Goal: Book appointment/travel/reservation

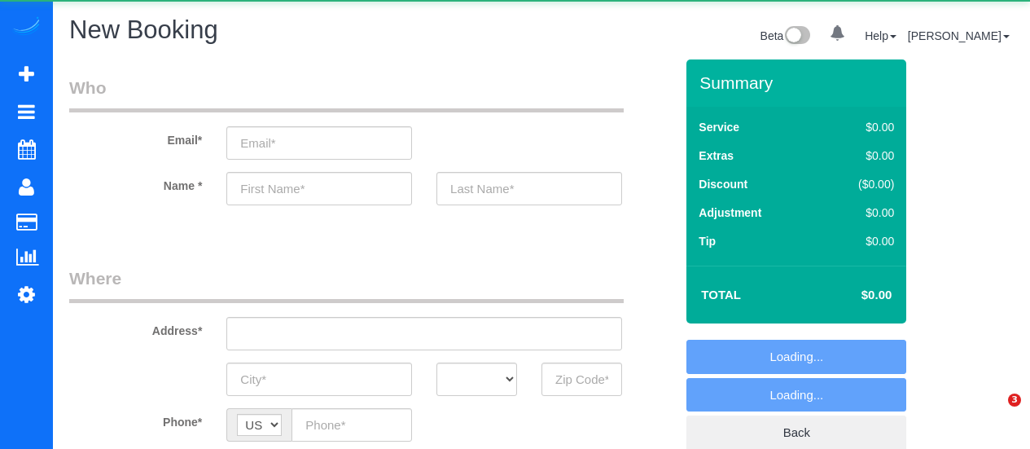
select select "object:712"
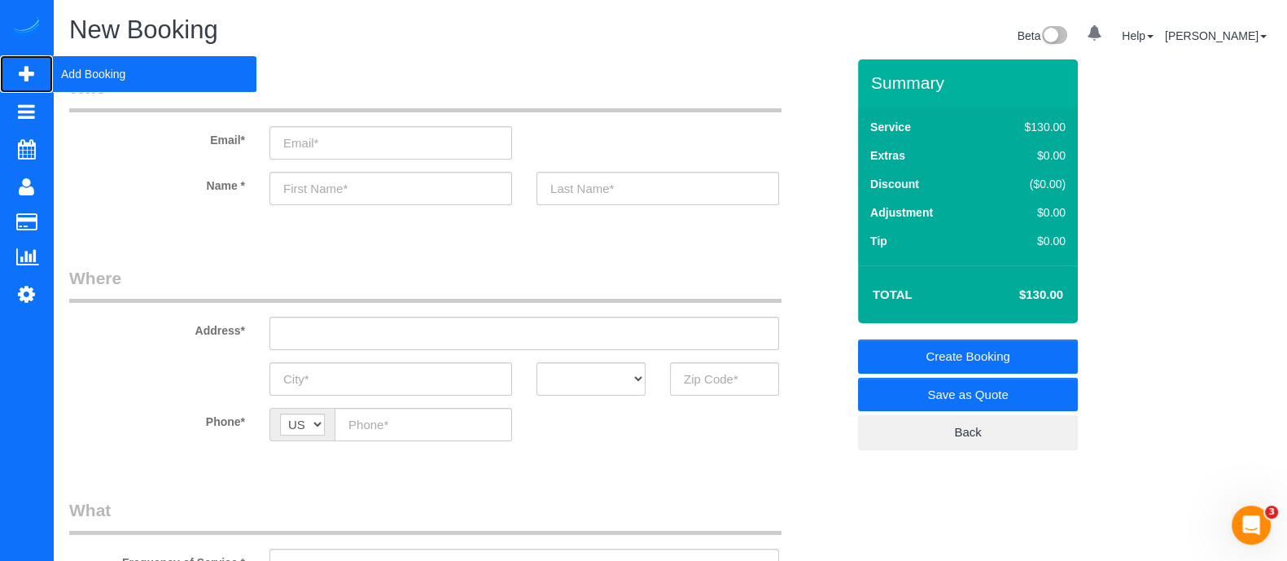
click at [69, 87] on span "Add Booking" at bounding box center [155, 73] width 204 height 37
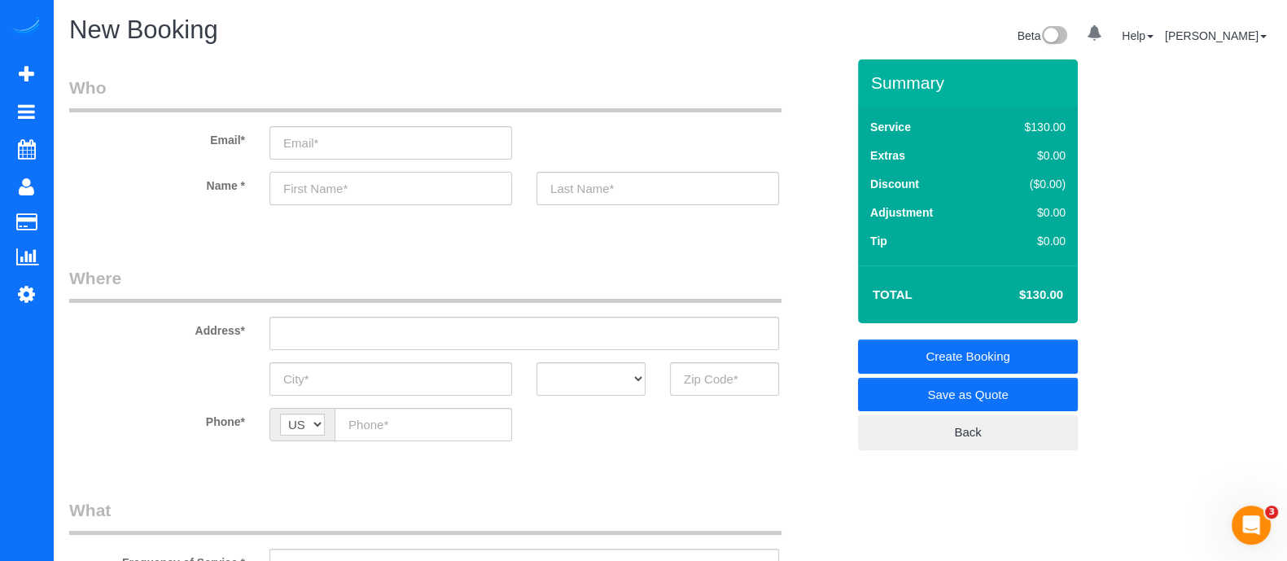
click at [351, 180] on input "text" at bounding box center [390, 188] width 243 height 33
type input "[PERSON_NAME]"
click at [697, 384] on input "text" at bounding box center [724, 378] width 109 height 33
type input "M"
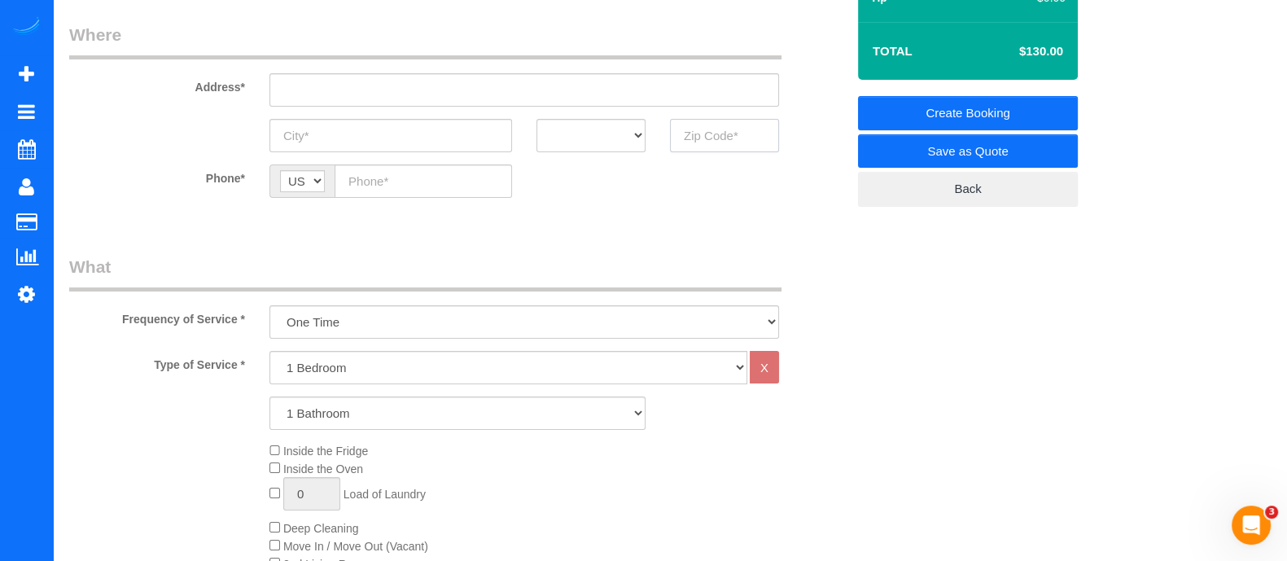
scroll to position [246, 0]
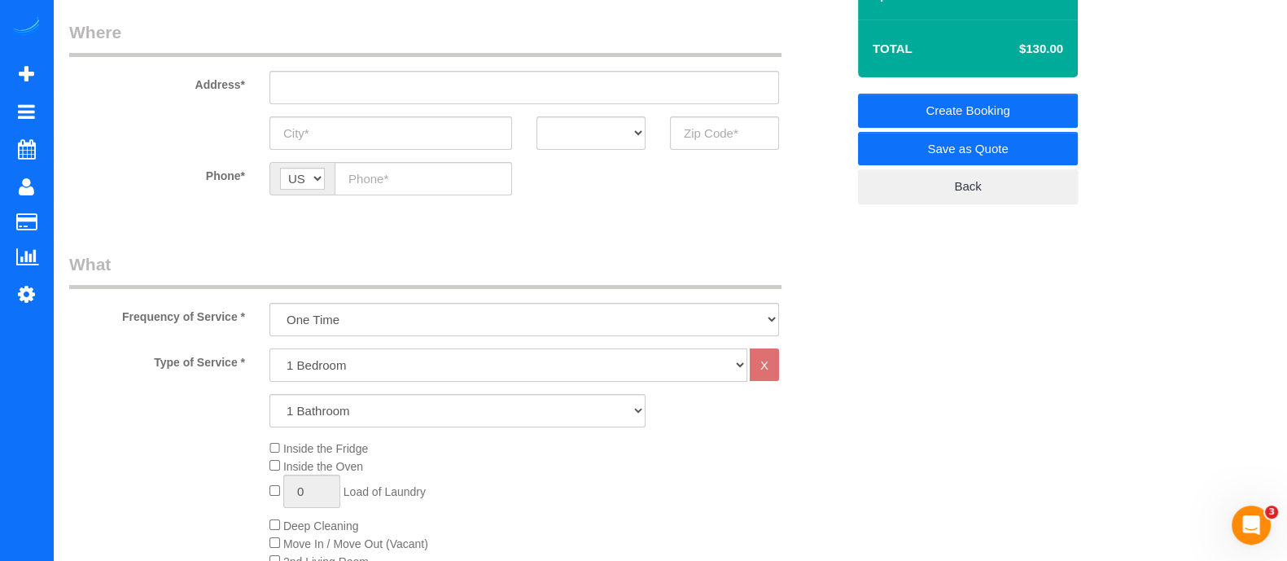
click at [362, 352] on select "1 Bedroom 2 Bedrooms 3 Bedrooms 4 Bedrooms 5 Bedrooms 6 Bedrooms" at bounding box center [508, 364] width 478 height 33
select select "2"
click at [269, 348] on select "1 Bedroom 2 Bedrooms 3 Bedrooms 4 Bedrooms 5 Bedrooms 6 Bedrooms" at bounding box center [508, 364] width 478 height 33
click at [330, 413] on select "1 Bathroom 2 Bathrooms 3 Bathrooms 4 Bathrooms 5 Bathrooms 6 Bathrooms" at bounding box center [457, 410] width 376 height 33
select select "2"
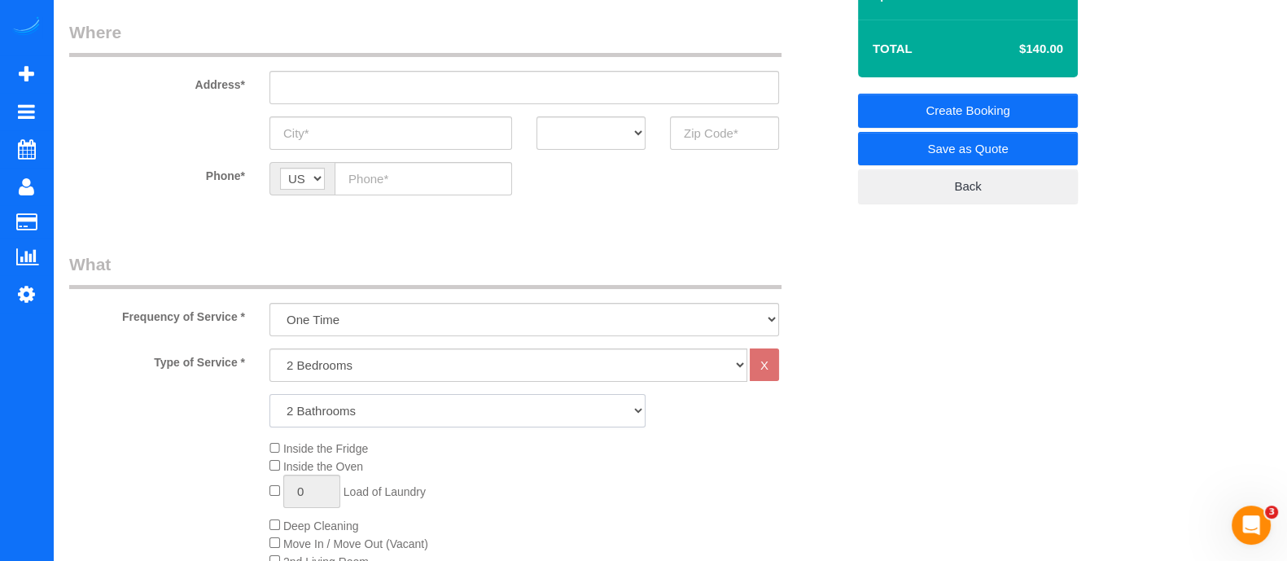
click at [269, 394] on select "1 Bathroom 2 Bathrooms 3 Bathrooms 4 Bathrooms 5 Bathrooms 6 Bathrooms" at bounding box center [457, 410] width 376 height 33
click at [442, 177] on input "text" at bounding box center [423, 178] width 177 height 33
click at [276, 448] on span "Deep Cleaning" at bounding box center [314, 525] width 90 height 13
click at [272, 448] on div "Inside the Fridge Inside the Oven 0 Load of Laundry Deep Cleaning Move In / Mov…" at bounding box center [557, 562] width 601 height 244
